Goal: Communication & Community: Answer question/provide support

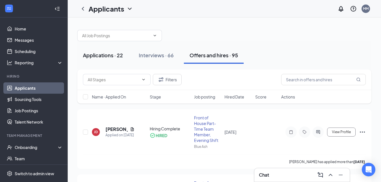
click at [106, 55] on div "Applications · 22" at bounding box center [103, 55] width 40 height 7
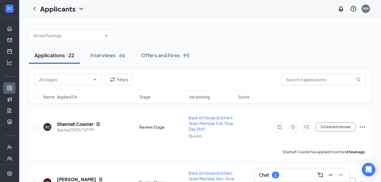
click at [286, 175] on div "Chat 1" at bounding box center [302, 174] width 86 height 9
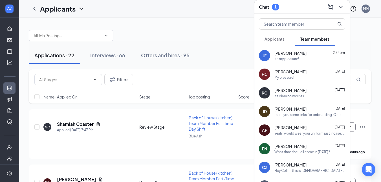
click at [283, 38] on span "Applicants" at bounding box center [274, 38] width 20 height 5
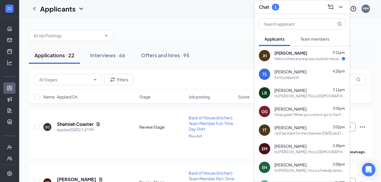
click at [305, 57] on div "Hello is there any way we could do the second interview at 3pm instead of 4:30" at bounding box center [307, 58] width 67 height 5
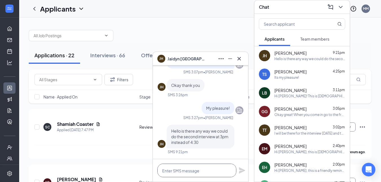
click at [202, 174] on textarea at bounding box center [196, 170] width 79 height 14
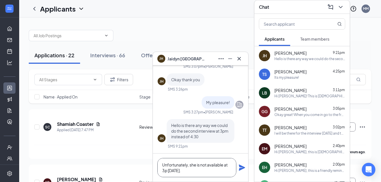
click at [198, 171] on textarea "Unfortunately, she is not available at 3p tomorrow." at bounding box center [196, 167] width 79 height 19
type textarea "Unfortunately, she is not available at 3p tomorrow."
click at [243, 168] on icon "Plane" at bounding box center [242, 167] width 6 height 6
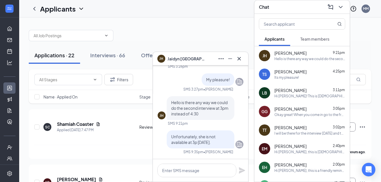
scroll to position [0, 0]
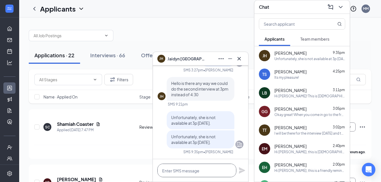
click at [226, 171] on textarea at bounding box center [196, 170] width 79 height 14
click at [239, 60] on icon "Cross" at bounding box center [239, 58] width 7 height 7
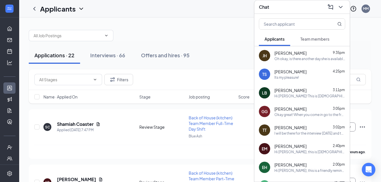
click at [289, 92] on span "Leah Barnhill" at bounding box center [290, 90] width 32 height 6
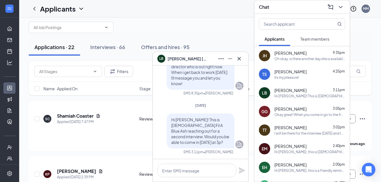
scroll to position [9, 0]
click at [239, 56] on icon "Cross" at bounding box center [239, 58] width 7 height 7
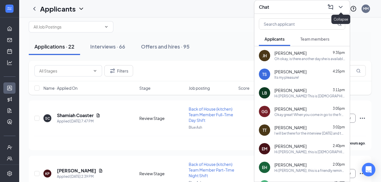
click at [339, 5] on icon "ChevronDown" at bounding box center [340, 7] width 7 height 7
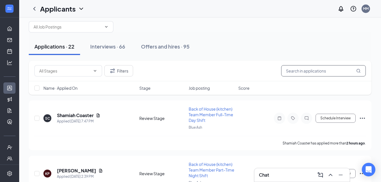
click at [291, 70] on input "text" at bounding box center [323, 70] width 85 height 11
type input "dani"
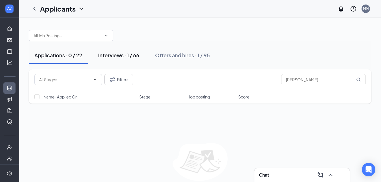
click at [119, 54] on div "Interviews · 1 / 66" at bounding box center [118, 55] width 41 height 7
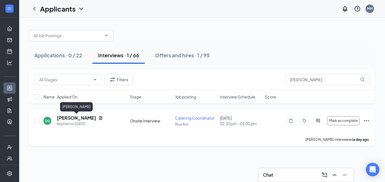
click at [85, 117] on h5 "Danielle Goodman" at bounding box center [76, 118] width 39 height 6
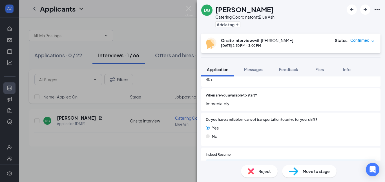
scroll to position [404, 0]
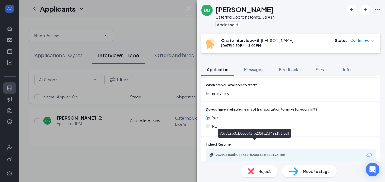
click at [236, 152] on div "73791ab8db0cc641fb285f515f4a2193.pdf" at bounding box center [255, 154] width 79 height 5
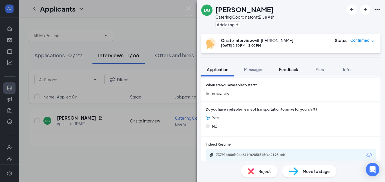
click at [290, 69] on span "Feedback" at bounding box center [288, 69] width 19 height 5
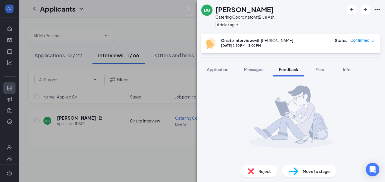
scroll to position [33, 0]
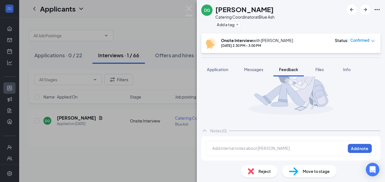
click at [248, 152] on div at bounding box center [278, 149] width 133 height 8
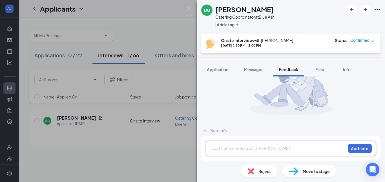
click at [255, 150] on div at bounding box center [278, 148] width 133 height 6
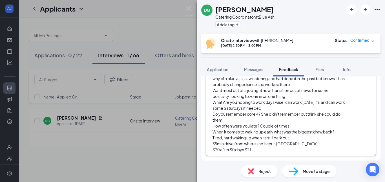
scroll to position [0, 0]
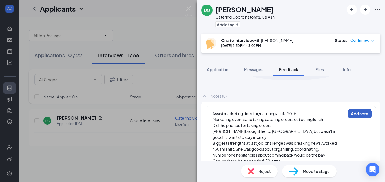
click at [358, 110] on button "Add note" at bounding box center [360, 113] width 24 height 9
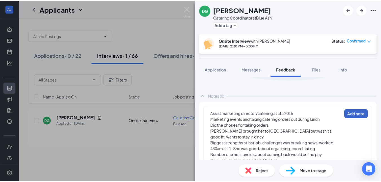
scroll to position [68, 0]
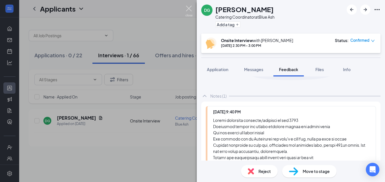
click at [190, 6] on img at bounding box center [188, 11] width 7 height 11
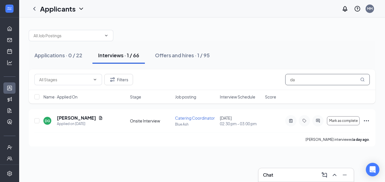
type input "d"
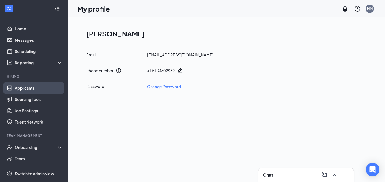
click at [37, 90] on link "Applicants" at bounding box center [39, 87] width 48 height 11
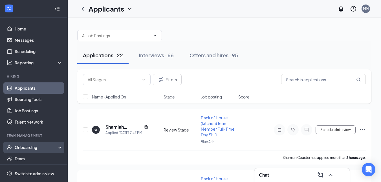
click at [33, 145] on div "Onboarding" at bounding box center [36, 147] width 43 height 6
click at [30, 157] on link "Overview" at bounding box center [39, 158] width 48 height 11
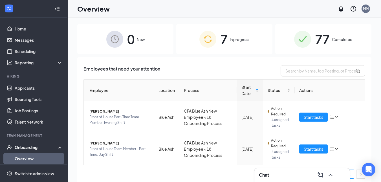
click at [235, 46] on div "7 In progress" at bounding box center [224, 39] width 96 height 30
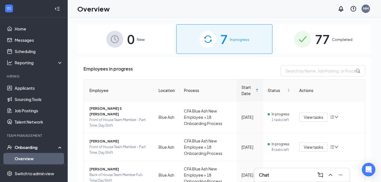
click at [132, 51] on div "0 New" at bounding box center [125, 39] width 96 height 30
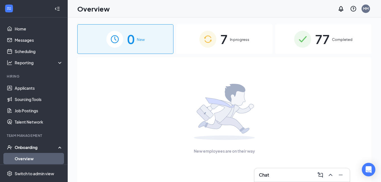
click at [33, 148] on div "Onboarding" at bounding box center [36, 147] width 43 height 6
click at [26, 31] on link "Home" at bounding box center [39, 28] width 48 height 11
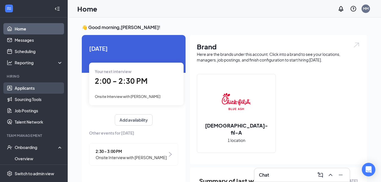
click at [34, 84] on link "Applicants" at bounding box center [39, 87] width 48 height 11
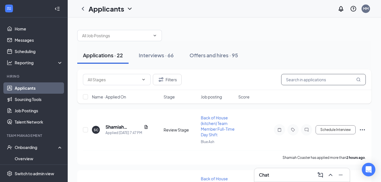
click at [292, 78] on input "text" at bounding box center [323, 79] width 85 height 11
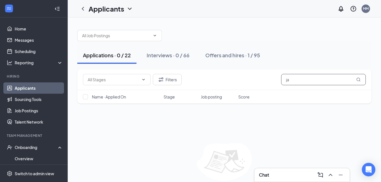
type input "j"
type input "michael"
click at [239, 55] on div "Offers and hires · 1 / 95" at bounding box center [232, 55] width 55 height 7
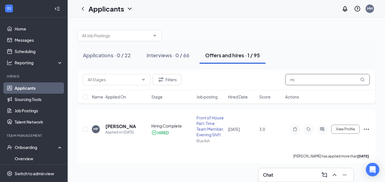
type input "m"
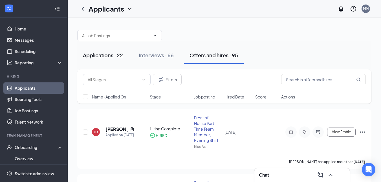
click at [114, 59] on button "Applications · 22" at bounding box center [102, 55] width 51 height 17
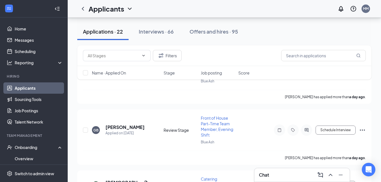
scroll to position [232, 0]
